Goal: Find specific page/section: Find specific page/section

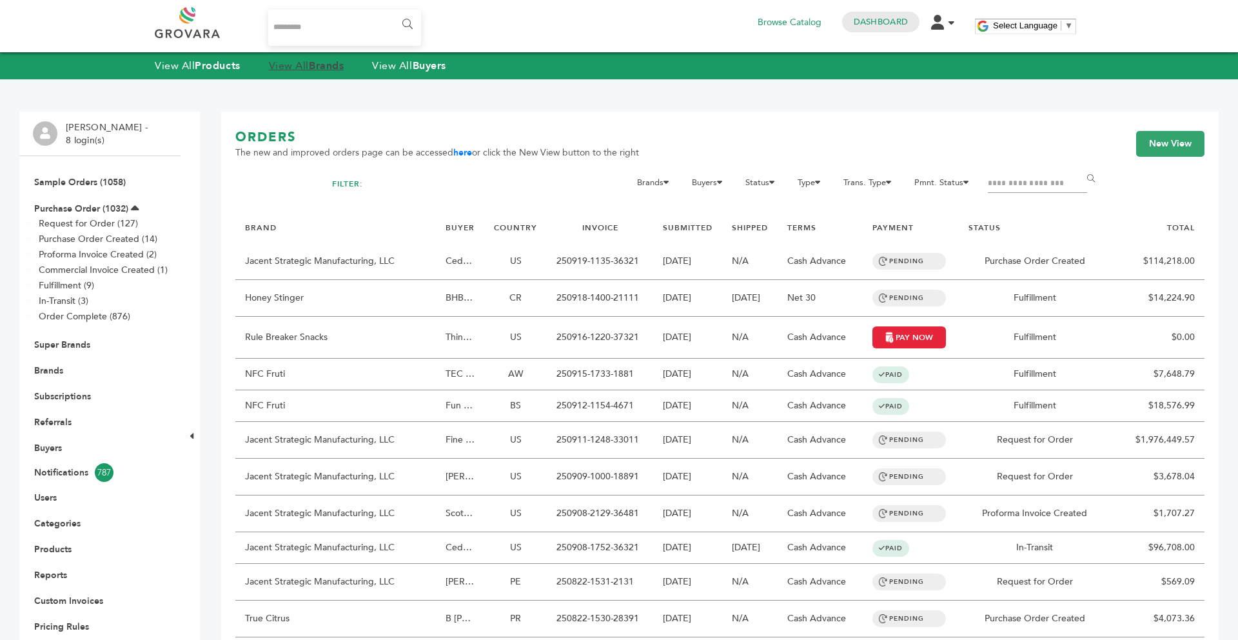
click at [310, 63] on link "View All Brands" at bounding box center [306, 66] width 75 height 14
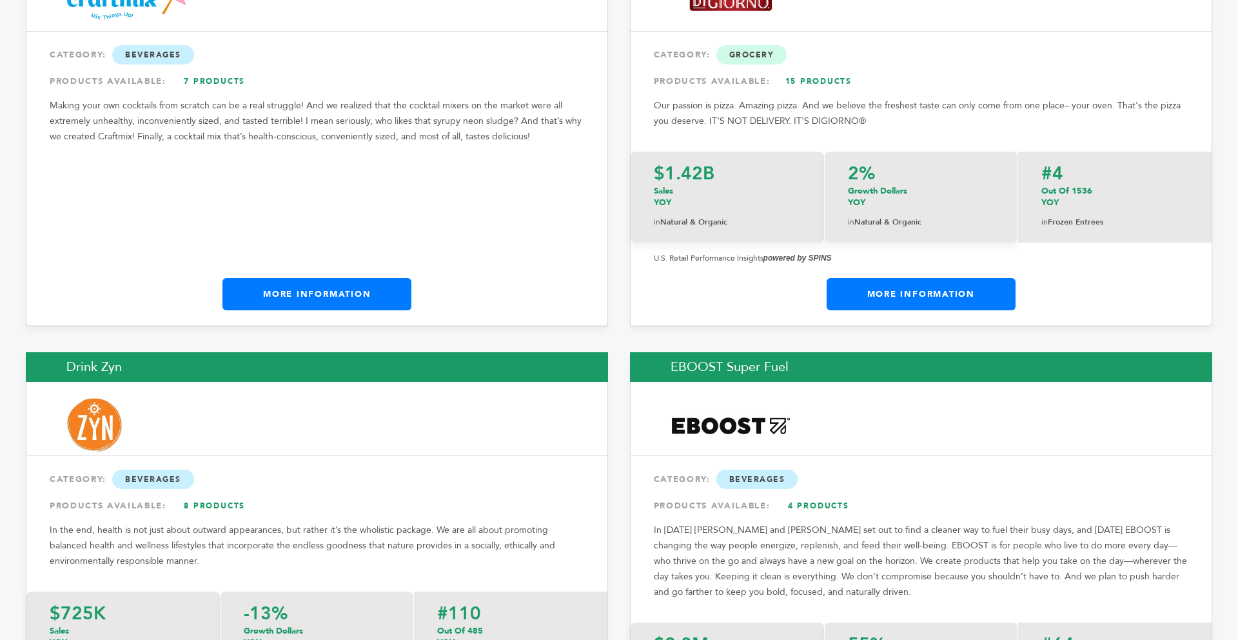
scroll to position [6541, 0]
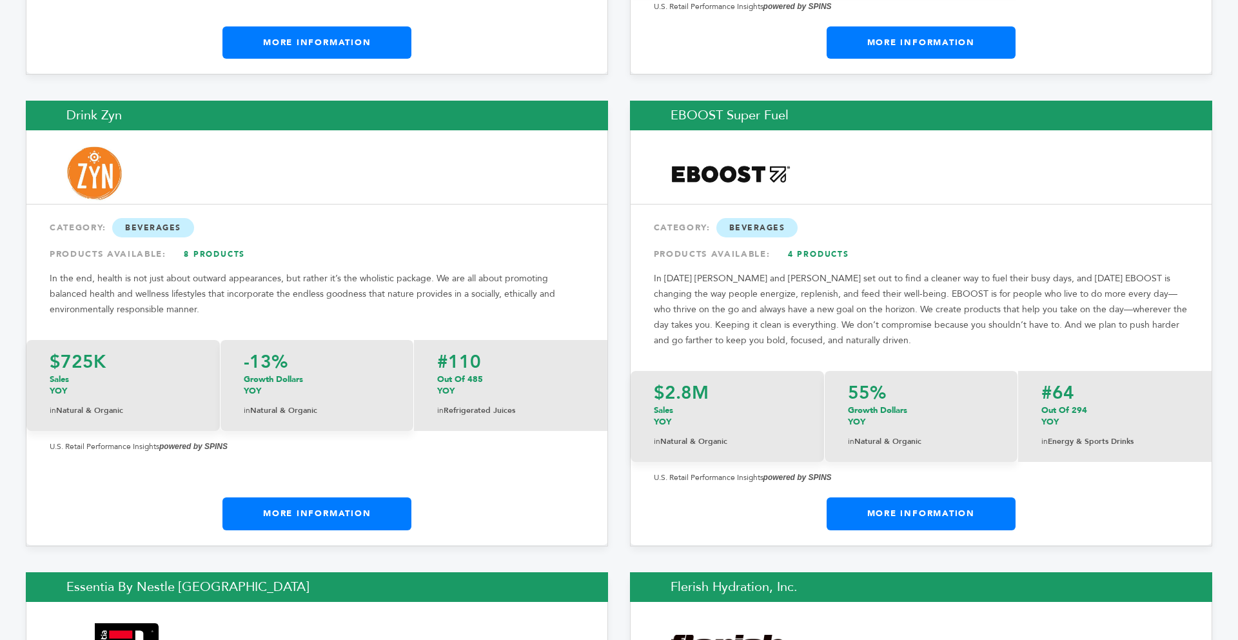
click at [952, 435] on div "EBOOST Super Fuel CATEGORY: Beverages PRODUCTS AVAILABLE: 4 Products In 2007 Jo…" at bounding box center [921, 323] width 582 height 445
click at [942, 497] on link "More Information" at bounding box center [921, 513] width 189 height 32
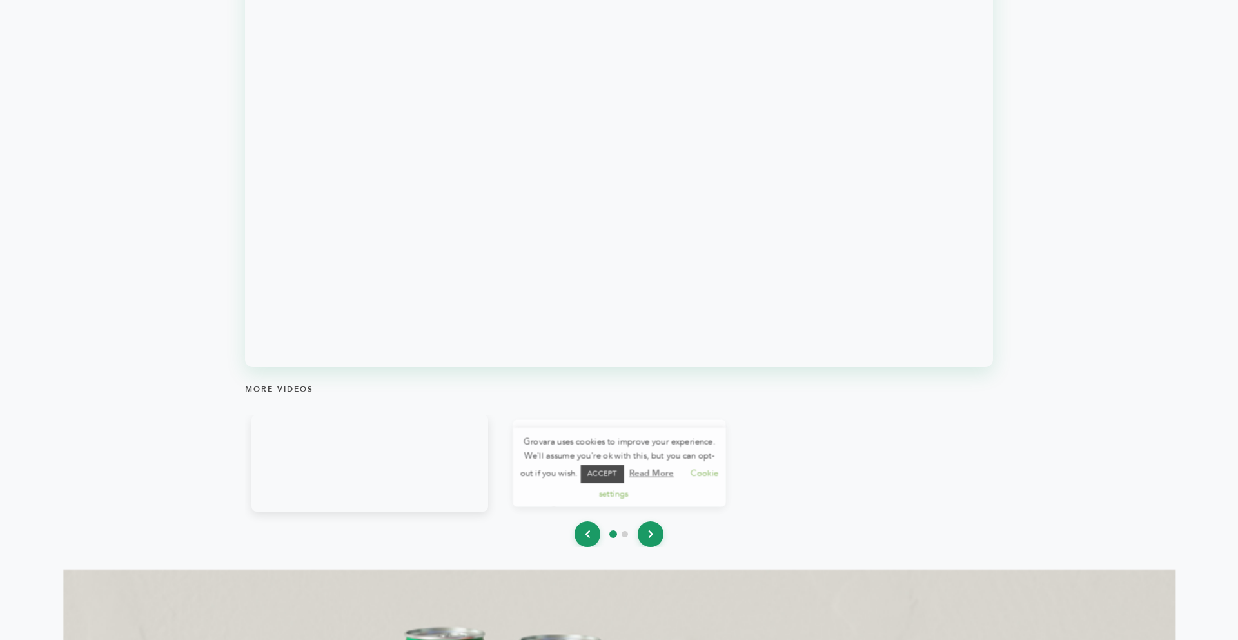
scroll to position [1558, 0]
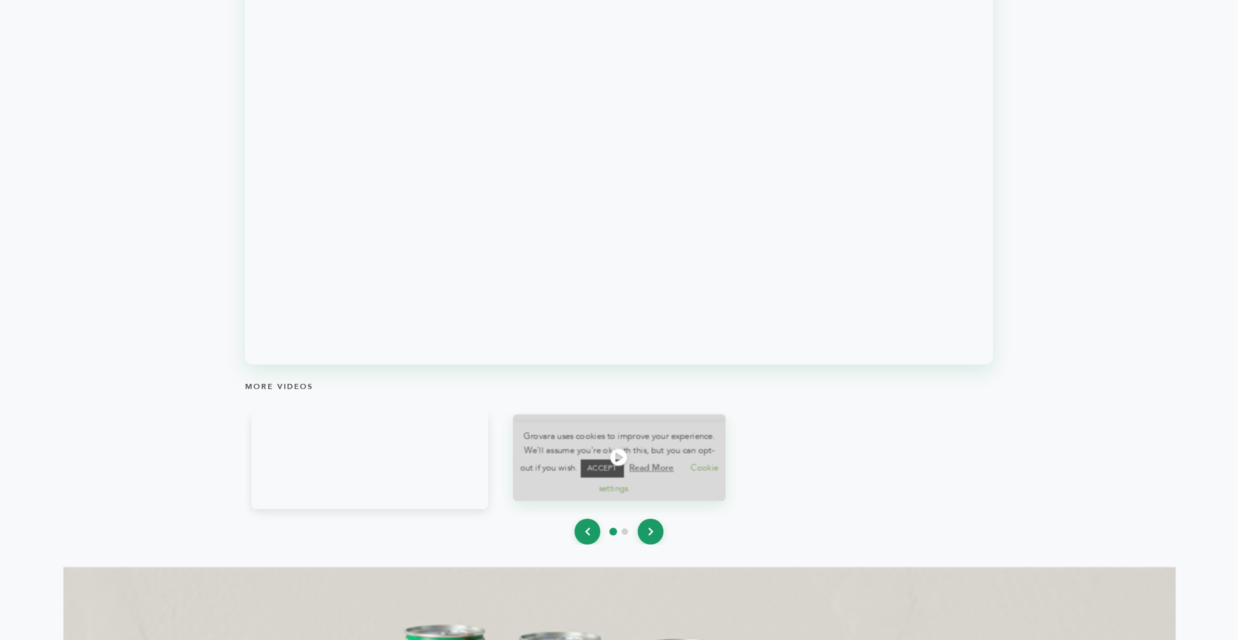
click at [624, 465] on icon at bounding box center [618, 457] width 17 height 17
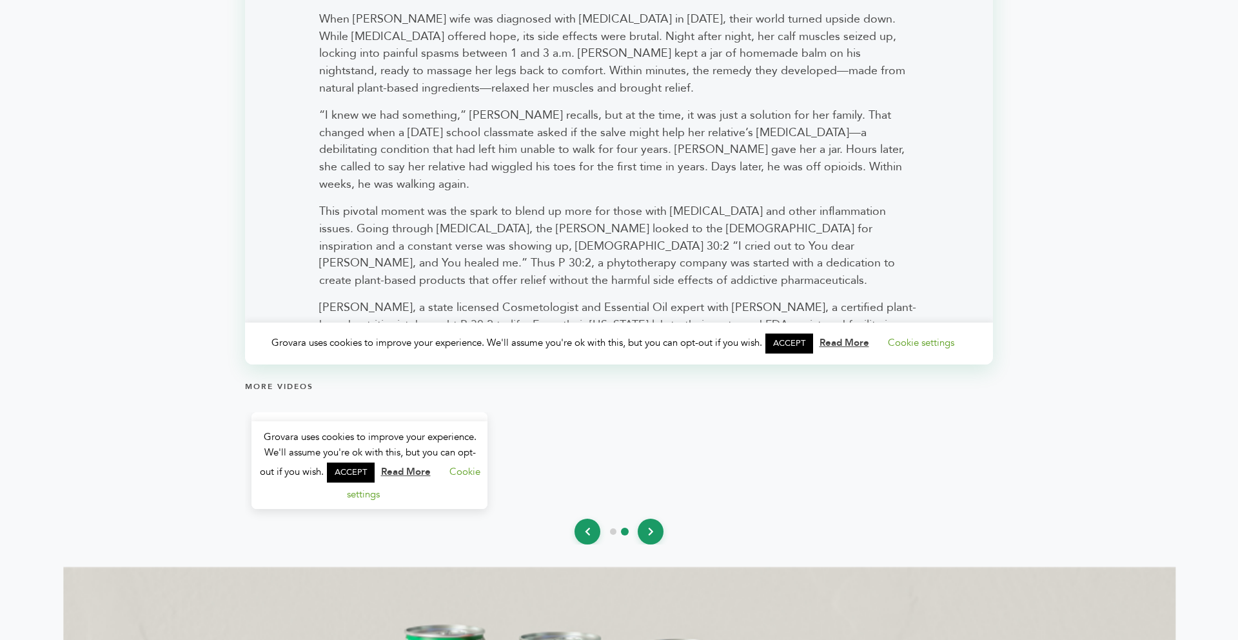
scroll to position [0, 0]
click at [795, 340] on link "ACCEPT" at bounding box center [790, 344] width 48 height 20
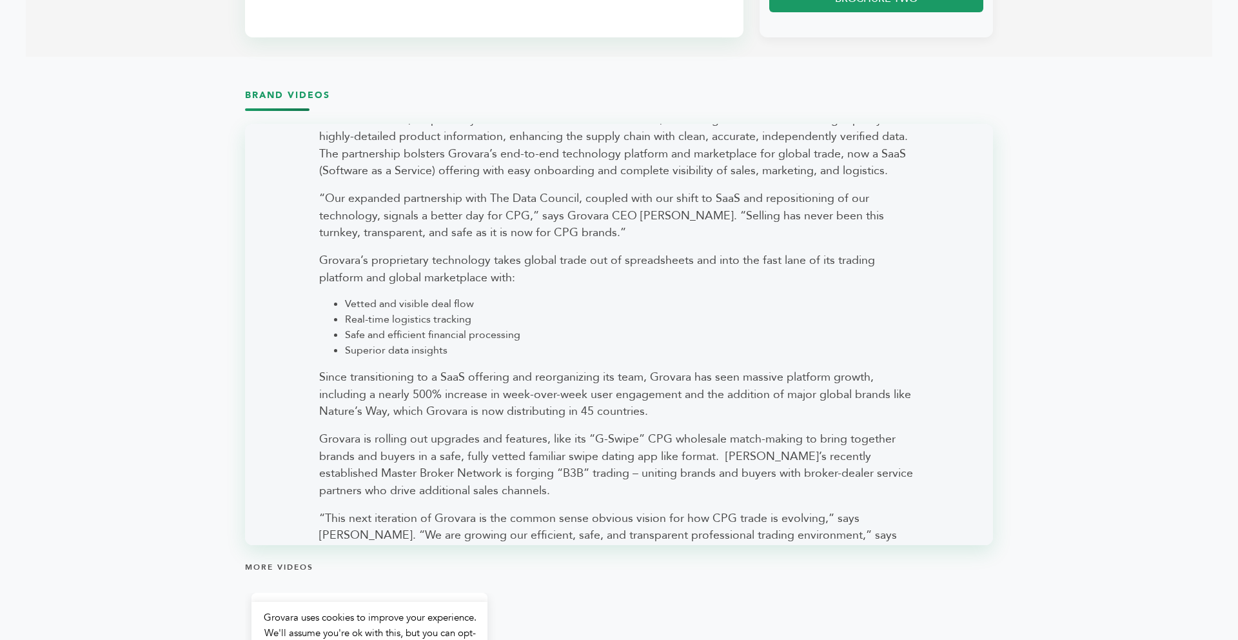
scroll to position [1187, 0]
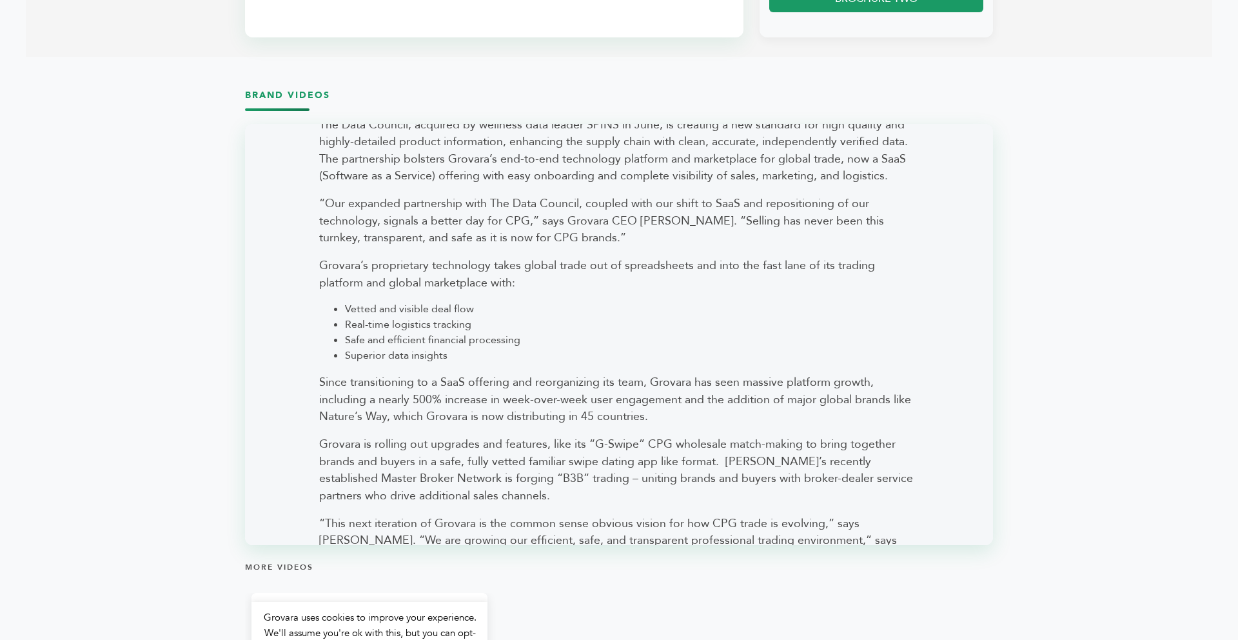
click at [1030, 141] on section "Brand Videos More Videos" at bounding box center [619, 407] width 1187 height 675
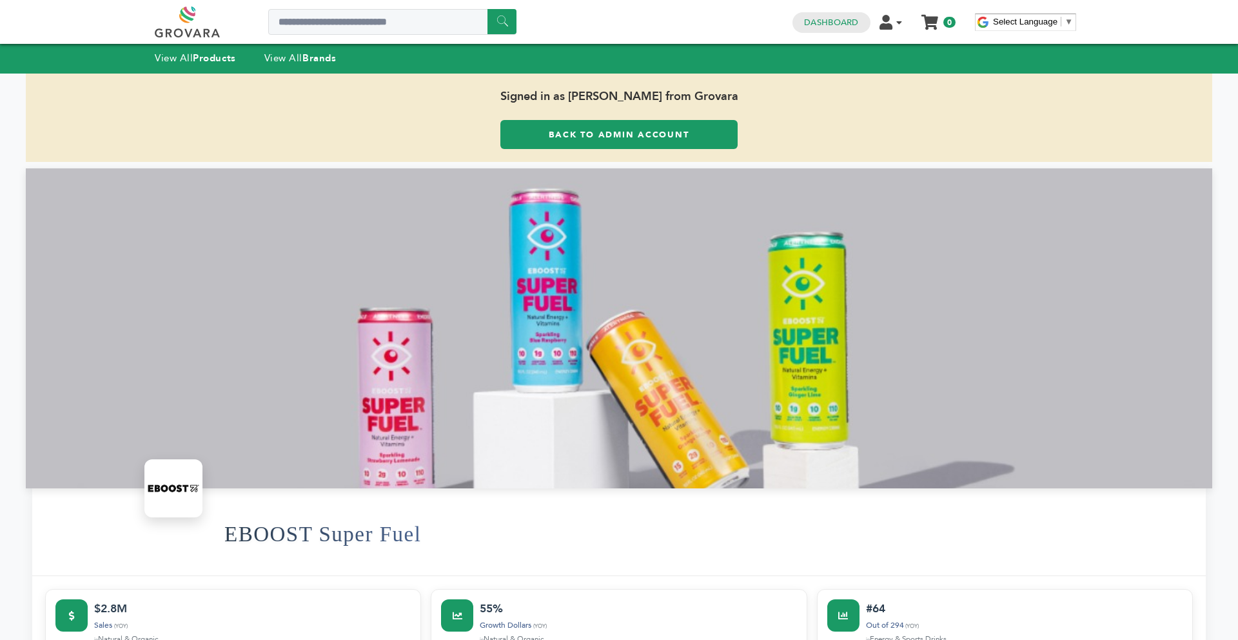
scroll to position [0, 0]
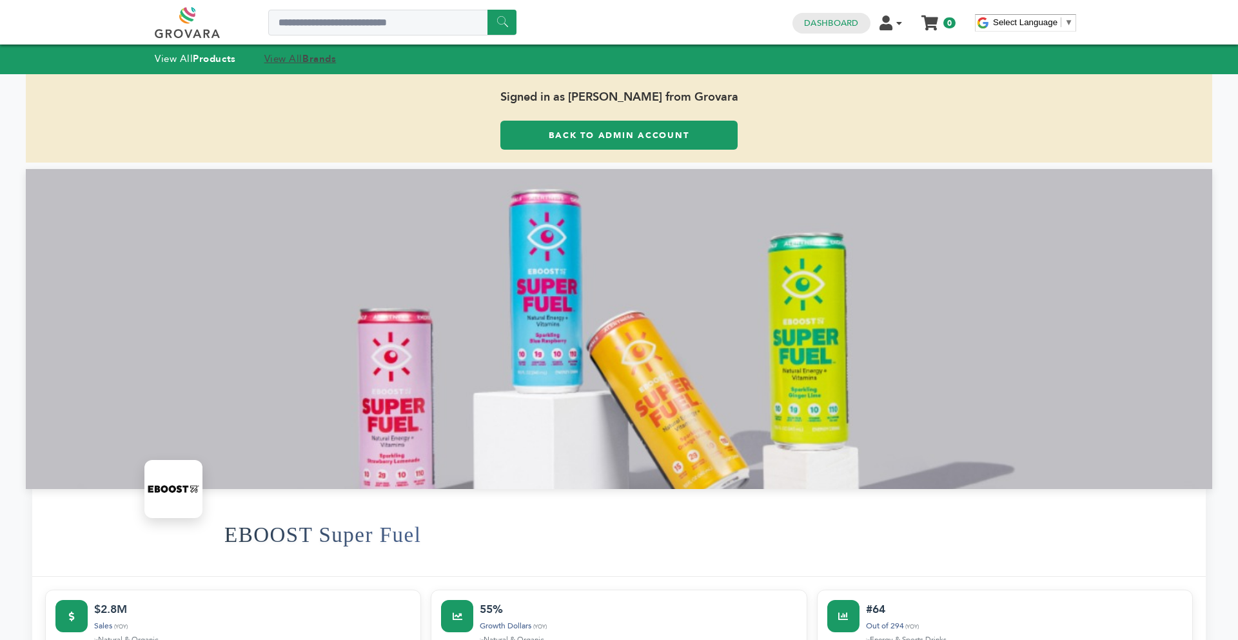
click at [319, 64] on strong "Brands" at bounding box center [320, 58] width 34 height 13
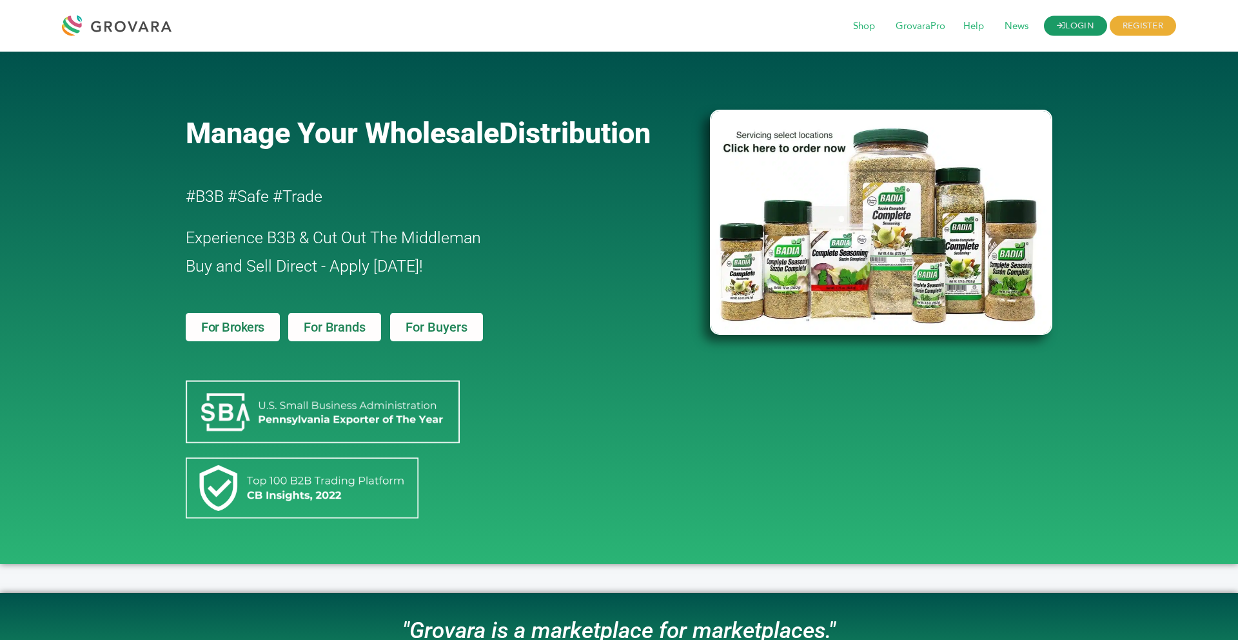
click at [1058, 30] on link "LOGIN" at bounding box center [1075, 26] width 63 height 20
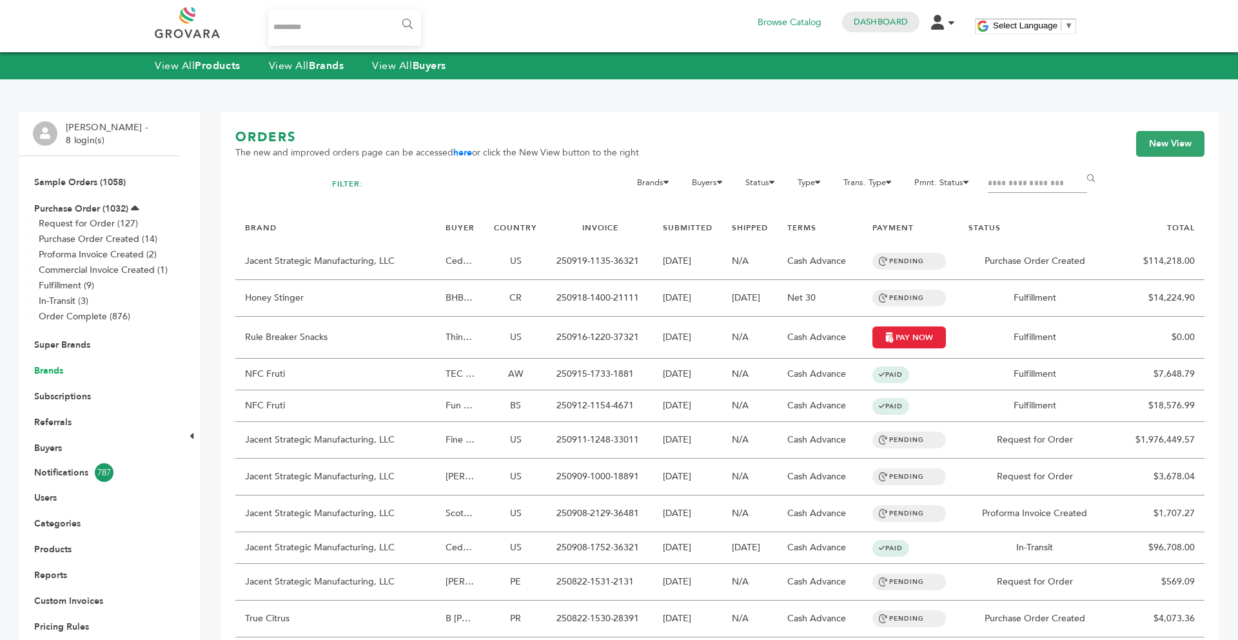
click at [50, 373] on link "Brands" at bounding box center [48, 370] width 29 height 12
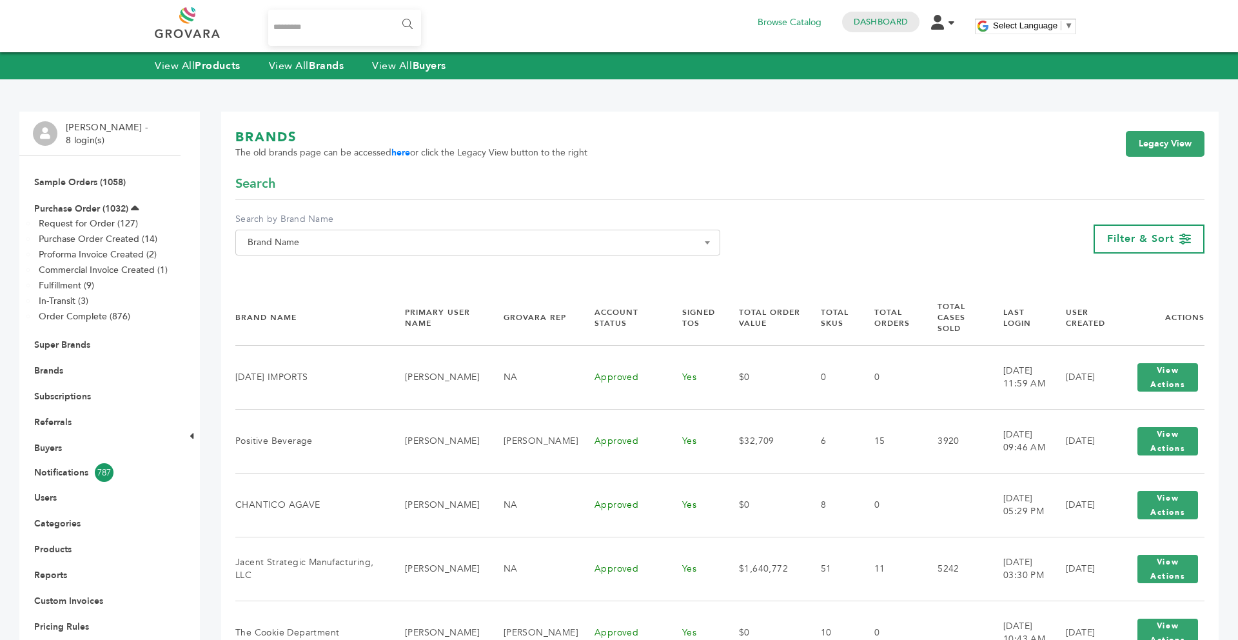
click at [495, 239] on span "Brand Name" at bounding box center [478, 242] width 471 height 18
click at [416, 263] on input "Search" at bounding box center [478, 266] width 479 height 16
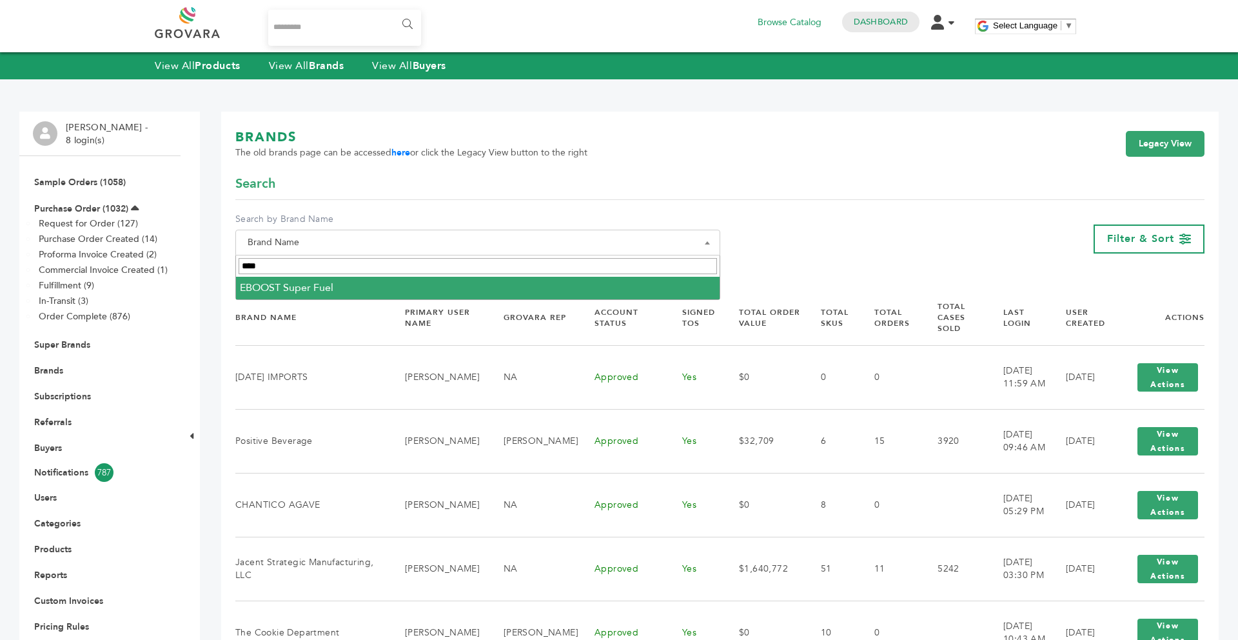
type input "****"
select select "**********"
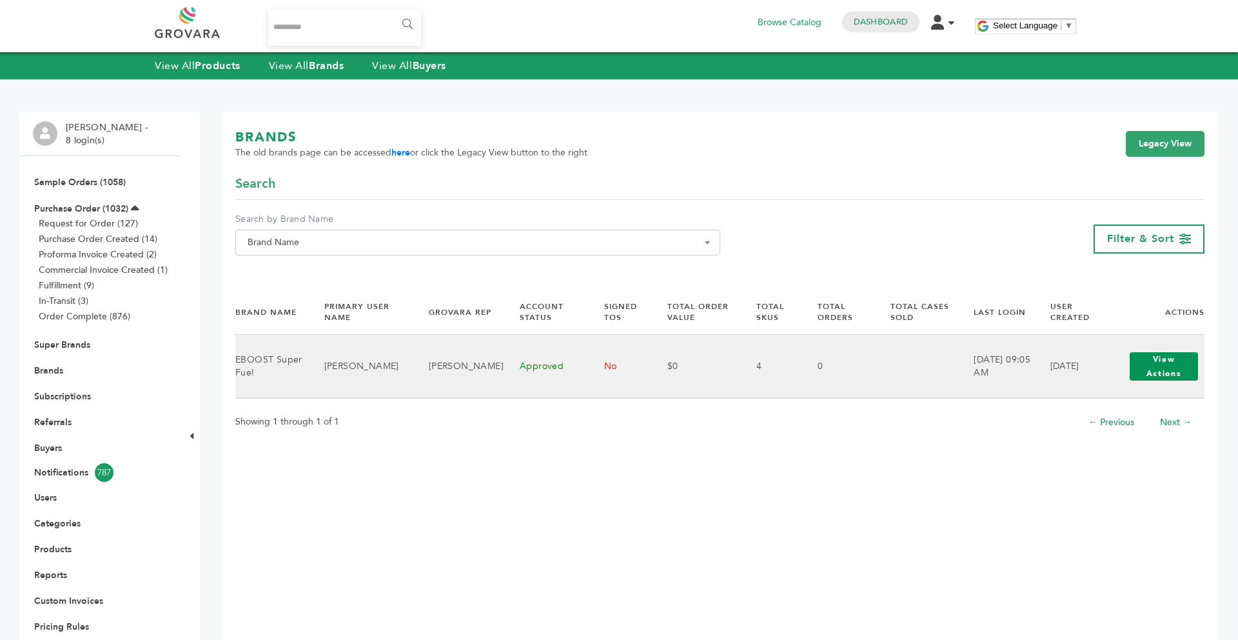
click at [1165, 362] on button "View Actions" at bounding box center [1164, 366] width 68 height 28
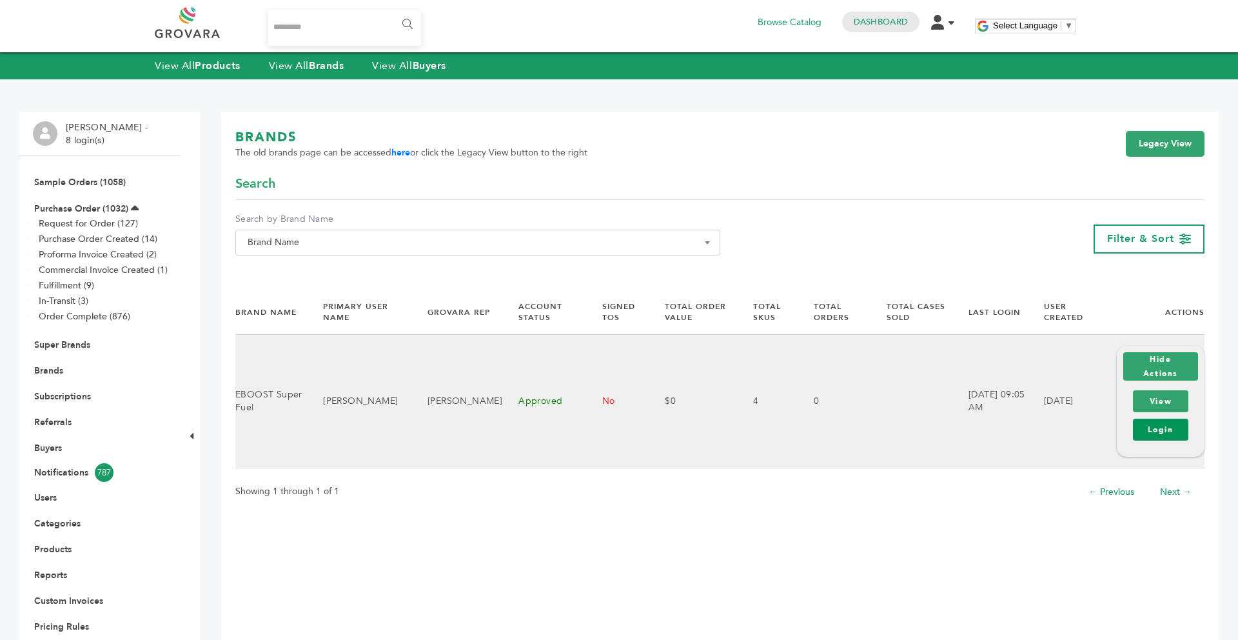
click at [1158, 435] on link "Login" at bounding box center [1160, 430] width 55 height 22
